Goal: Information Seeking & Learning: Understand process/instructions

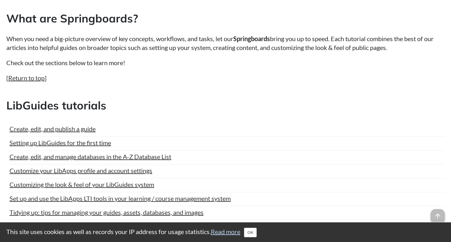
scroll to position [271, 0]
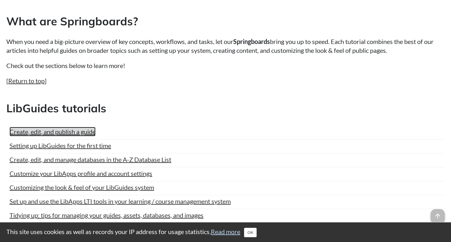
click at [84, 136] on link "Create, edit, and publish a guide" at bounding box center [52, 131] width 86 height 9
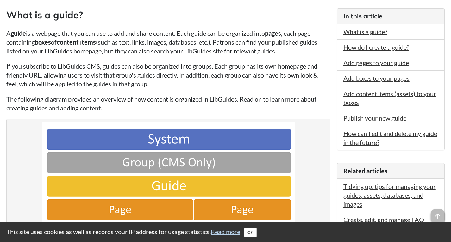
scroll to position [160, 0]
drag, startPoint x: 104, startPoint y: 99, endPoint x: 100, endPoint y: 98, distance: 4.0
click at [100, 98] on p "The following diagram provides an overview of how content is organized in LibGu…" at bounding box center [168, 103] width 324 height 18
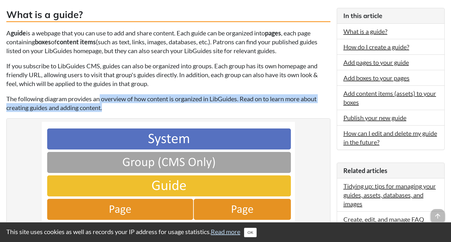
drag, startPoint x: 100, startPoint y: 98, endPoint x: 107, endPoint y: 108, distance: 12.3
click at [107, 108] on p "The following diagram provides an overview of how content is organized in LibGu…" at bounding box center [168, 103] width 324 height 18
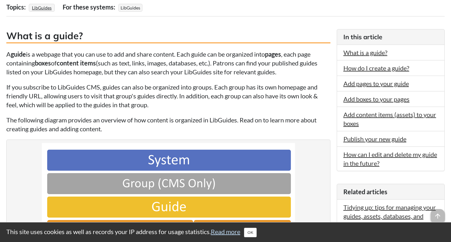
scroll to position [139, 0]
click at [257, 230] on button "OK" at bounding box center [250, 232] width 13 height 9
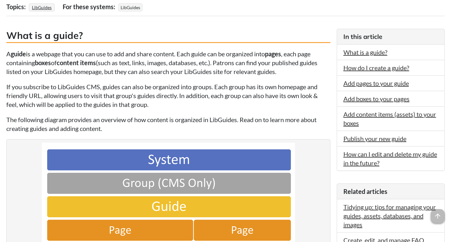
scroll to position [139, 0]
